Goal: Task Accomplishment & Management: Use online tool/utility

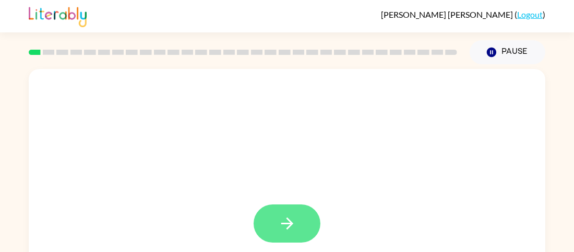
click at [277, 233] on button "button" at bounding box center [287, 223] width 67 height 38
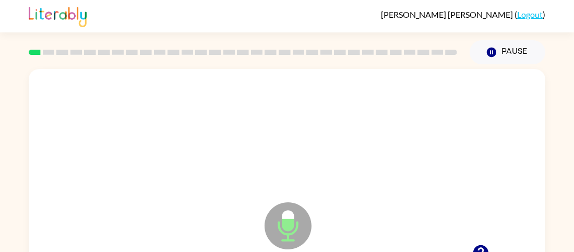
click at [277, 233] on icon at bounding box center [288, 225] width 47 height 47
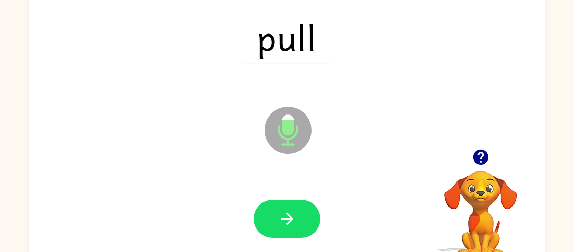
scroll to position [94, 0]
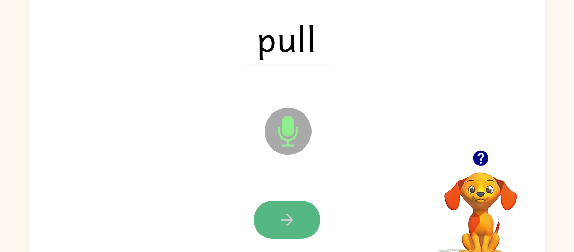
click at [283, 231] on button "button" at bounding box center [287, 219] width 67 height 38
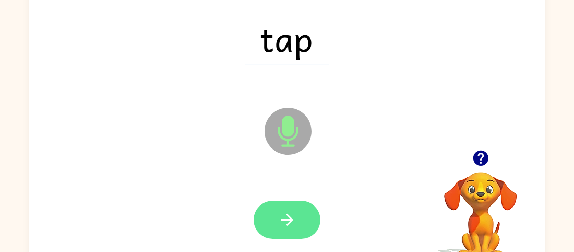
click at [283, 225] on icon "button" at bounding box center [287, 219] width 18 height 18
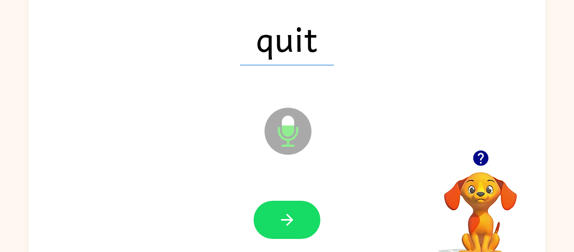
click at [283, 225] on icon "button" at bounding box center [287, 219] width 18 height 18
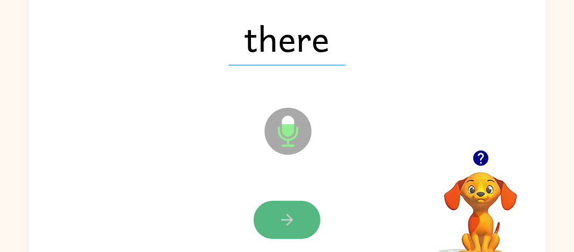
click at [309, 212] on button "button" at bounding box center [287, 219] width 67 height 38
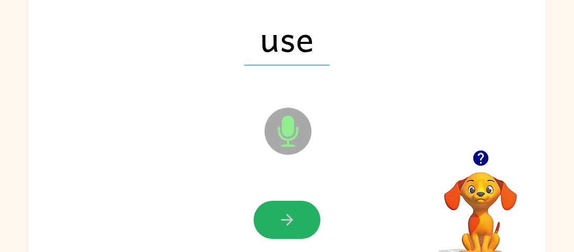
click at [309, 212] on button "button" at bounding box center [287, 219] width 67 height 38
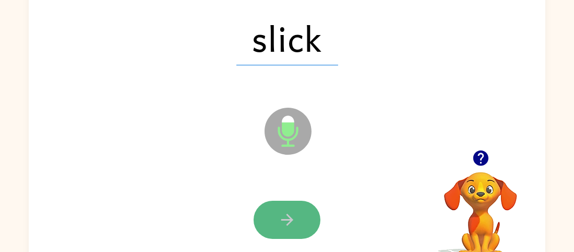
click at [305, 226] on button "button" at bounding box center [287, 219] width 67 height 38
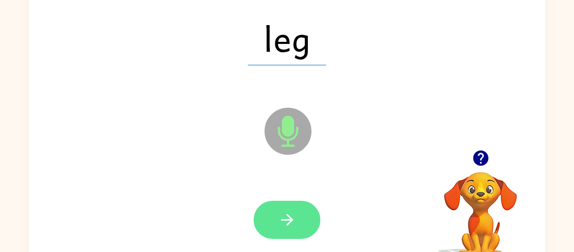
click at [290, 225] on icon "button" at bounding box center [287, 219] width 18 height 18
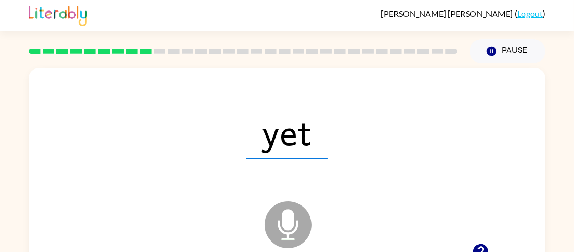
scroll to position [0, 0]
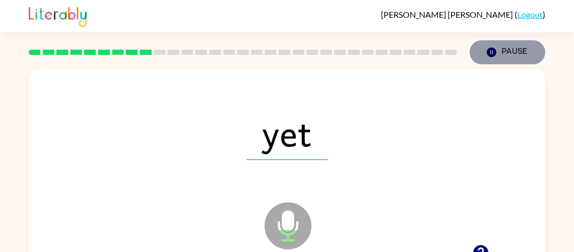
click at [501, 55] on button "Pause Pause" at bounding box center [508, 52] width 76 height 24
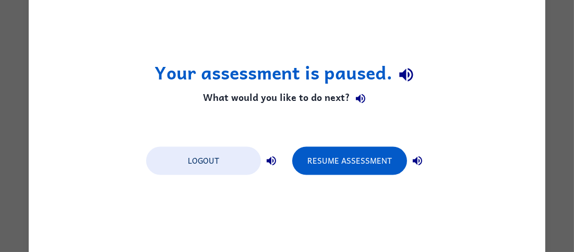
click at [261, 94] on h4 "What would you like to do next?" at bounding box center [287, 98] width 265 height 21
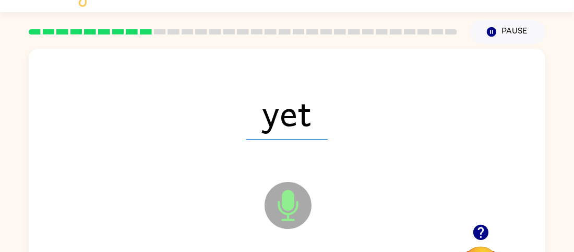
scroll to position [62, 0]
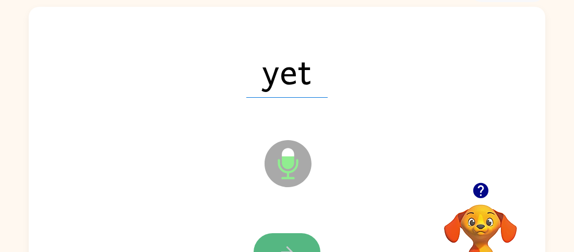
click at [266, 240] on button "button" at bounding box center [287, 252] width 67 height 38
click at [283, 244] on icon "button" at bounding box center [287, 252] width 18 height 18
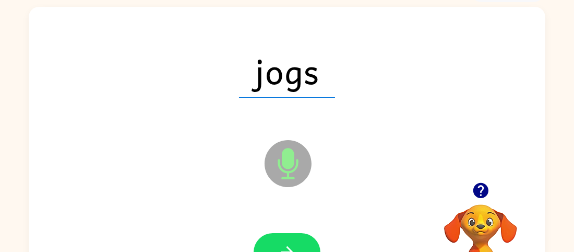
scroll to position [83, 0]
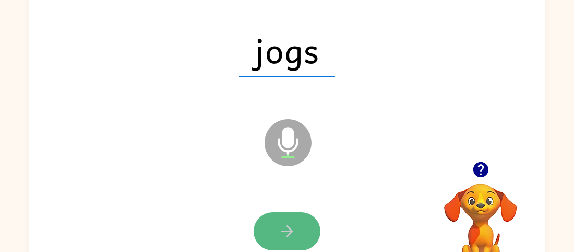
click at [316, 229] on button "button" at bounding box center [287, 231] width 67 height 38
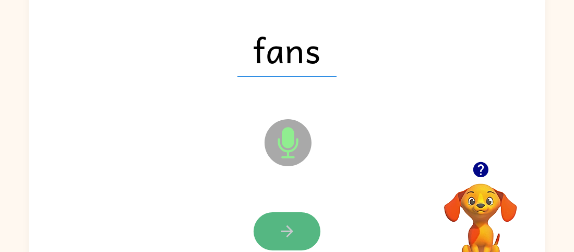
click at [289, 241] on button "button" at bounding box center [287, 231] width 67 height 38
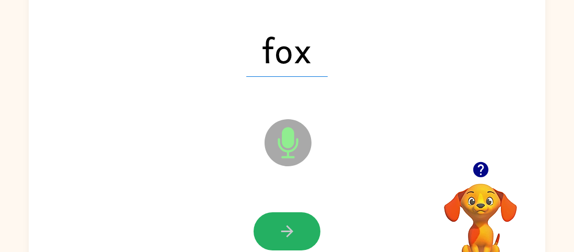
click at [289, 241] on button "button" at bounding box center [287, 231] width 67 height 38
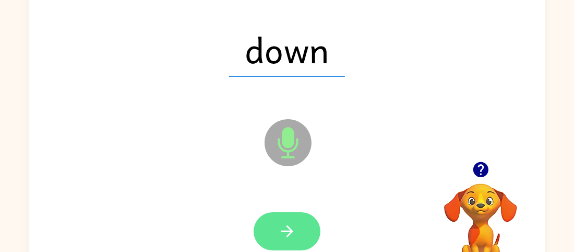
click at [290, 229] on icon "button" at bounding box center [287, 231] width 12 height 12
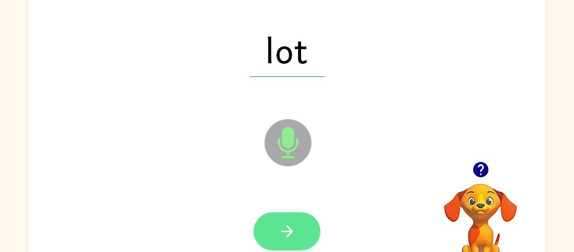
click at [300, 226] on button "button" at bounding box center [287, 231] width 67 height 38
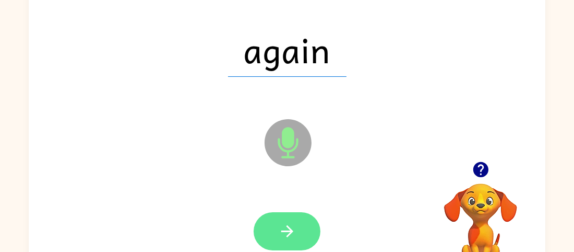
click at [299, 227] on button "button" at bounding box center [287, 231] width 67 height 38
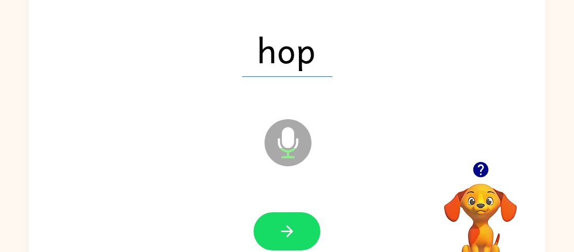
click at [299, 227] on button "button" at bounding box center [287, 231] width 67 height 38
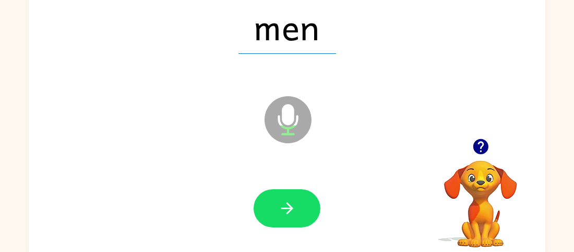
scroll to position [115, 0]
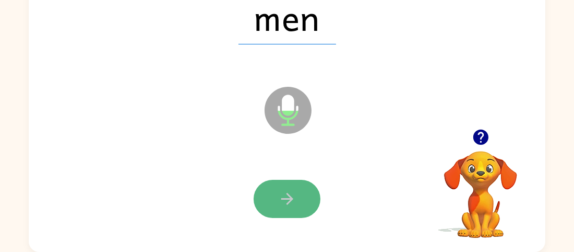
click at [271, 199] on button "button" at bounding box center [287, 199] width 67 height 38
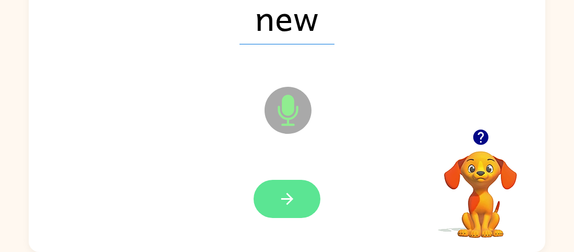
click at [271, 195] on button "button" at bounding box center [287, 199] width 67 height 38
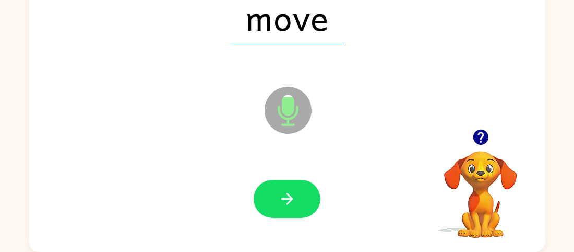
click at [333, 135] on icon "Microphone The Microphone is here when it is your turn to talk" at bounding box center [340, 123] width 157 height 78
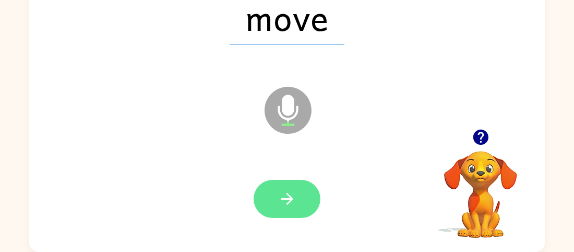
click at [294, 203] on icon "button" at bounding box center [287, 198] width 18 height 18
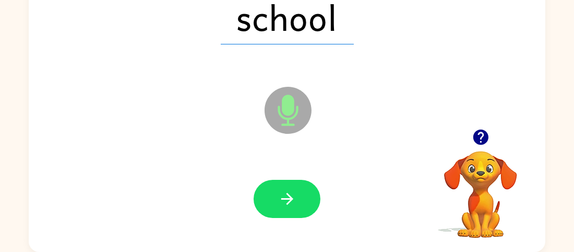
click at [294, 203] on icon "button" at bounding box center [287, 198] width 18 height 18
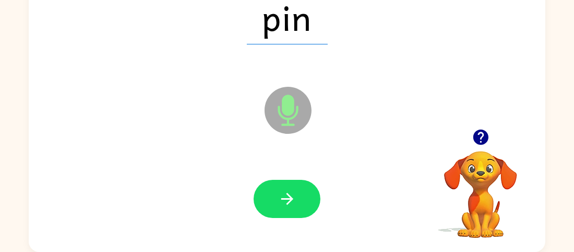
click at [283, 154] on icon "Microphone The Microphone is here when it is your turn to talk" at bounding box center [340, 123] width 157 height 78
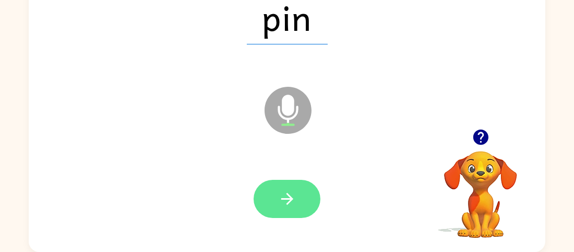
click at [287, 182] on button "button" at bounding box center [287, 199] width 67 height 38
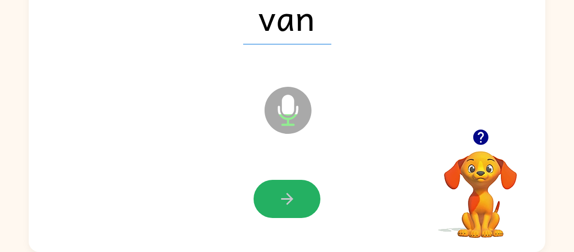
click at [287, 182] on button "button" at bounding box center [287, 199] width 67 height 38
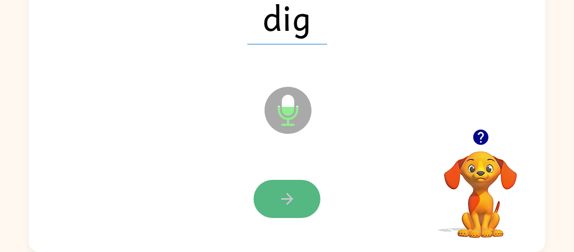
click at [285, 183] on button "button" at bounding box center [287, 199] width 67 height 38
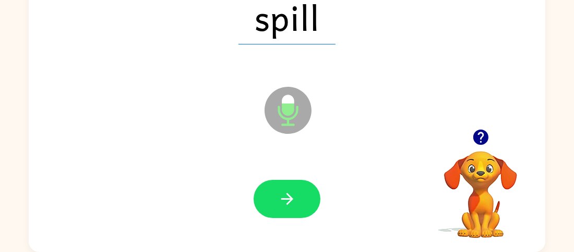
click at [285, 183] on button "button" at bounding box center [287, 199] width 67 height 38
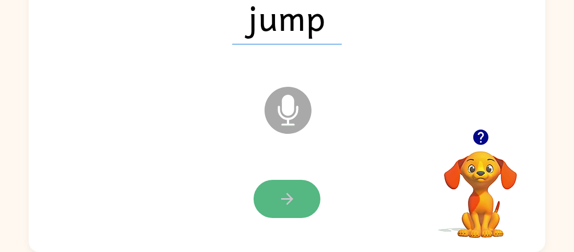
click at [292, 198] on icon "button" at bounding box center [287, 199] width 12 height 12
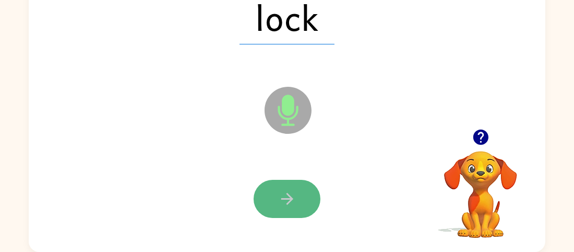
click at [271, 194] on button "button" at bounding box center [287, 199] width 67 height 38
click at [273, 196] on button "button" at bounding box center [287, 199] width 67 height 38
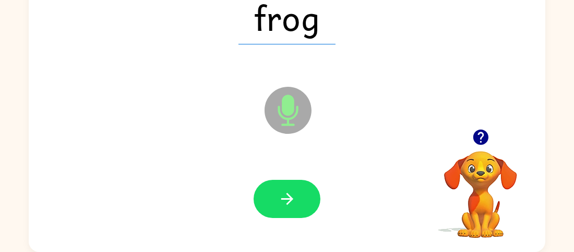
click at [273, 196] on button "button" at bounding box center [287, 199] width 67 height 38
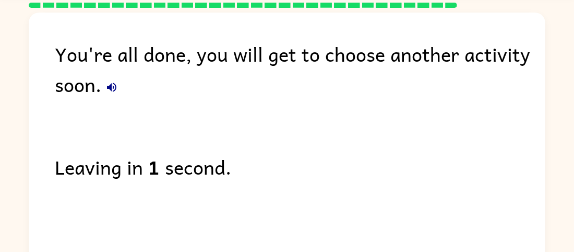
scroll to position [34, 0]
